Goal: Task Accomplishment & Management: Use online tool/utility

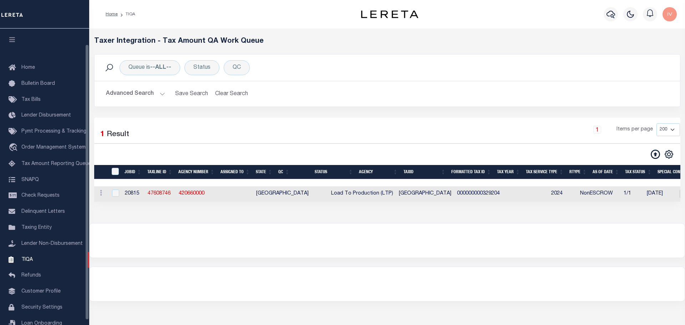
select select "200"
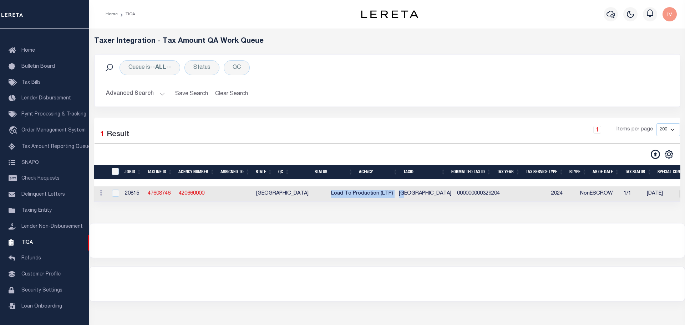
click at [373, 217] on div "Loading... Taxer Integration - Tax Amount QA Work Queue Queue is --ALL-- Status…" at bounding box center [387, 126] width 596 height 195
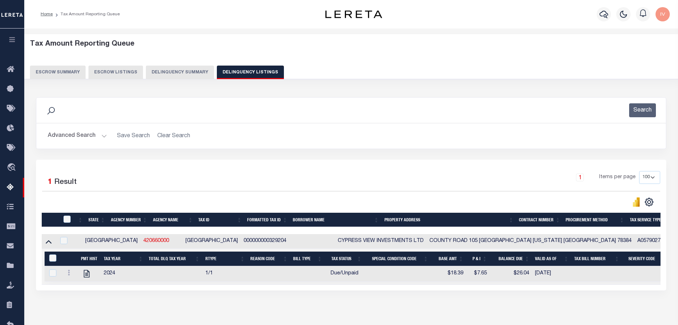
select select "100"
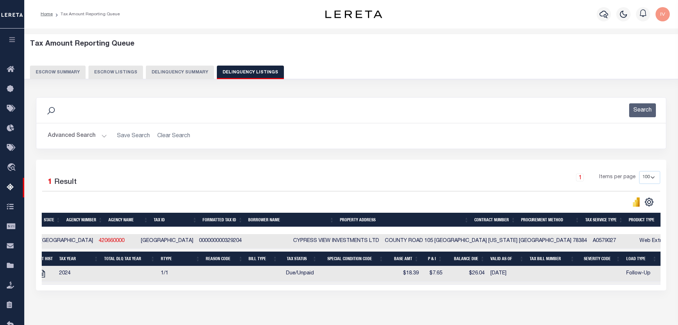
scroll to position [0, 134]
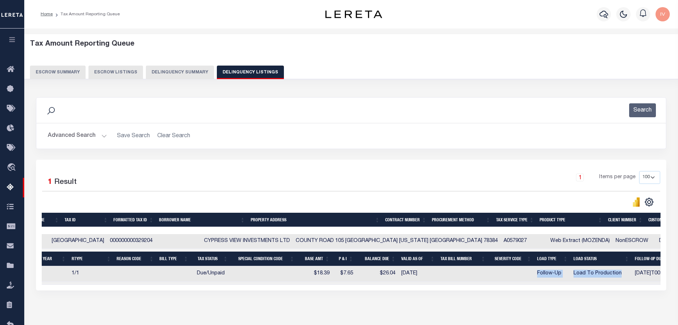
drag, startPoint x: 473, startPoint y: 274, endPoint x: 559, endPoint y: 273, distance: 86.0
click at [559, 273] on tr "2024 1/1 Due/Unpaid $18.39 $7.65 $26.04 [DATE] Follow-Up Load To Production [DA…" at bounding box center [473, 274] width 1124 height 15
click at [547, 291] on div "1 Selected 1 Result 1 Items per page 10 25 50 100 500" at bounding box center [351, 225] width 631 height 131
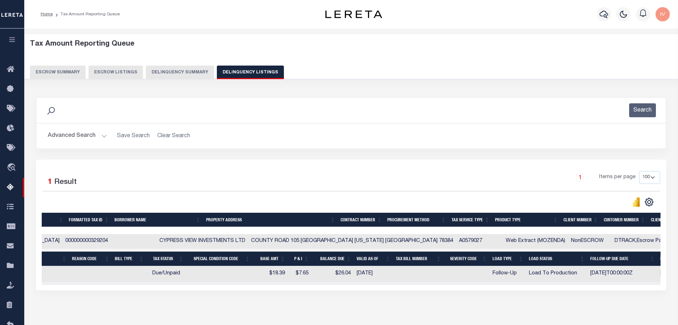
click at [401, 312] on div "Data sync process is currently running, you may face some response delays. Sear…" at bounding box center [351, 201] width 640 height 222
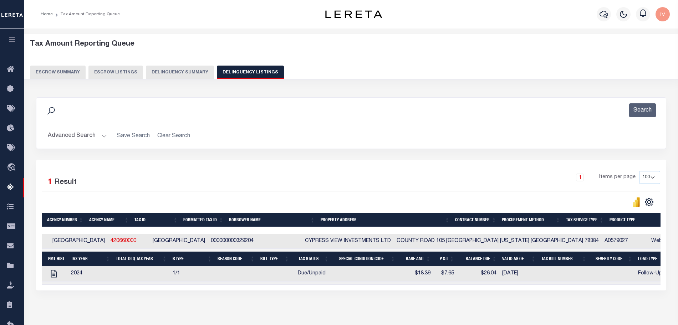
scroll to position [0, 0]
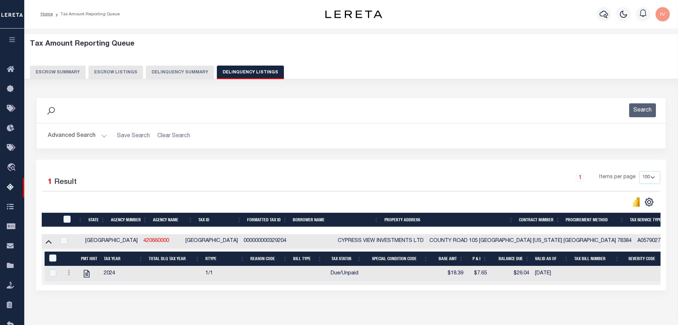
click at [341, 303] on div "Data sync process is currently running, you may face some response delays. Sear…" at bounding box center [351, 201] width 640 height 222
